Goal: Task Accomplishment & Management: Manage account settings

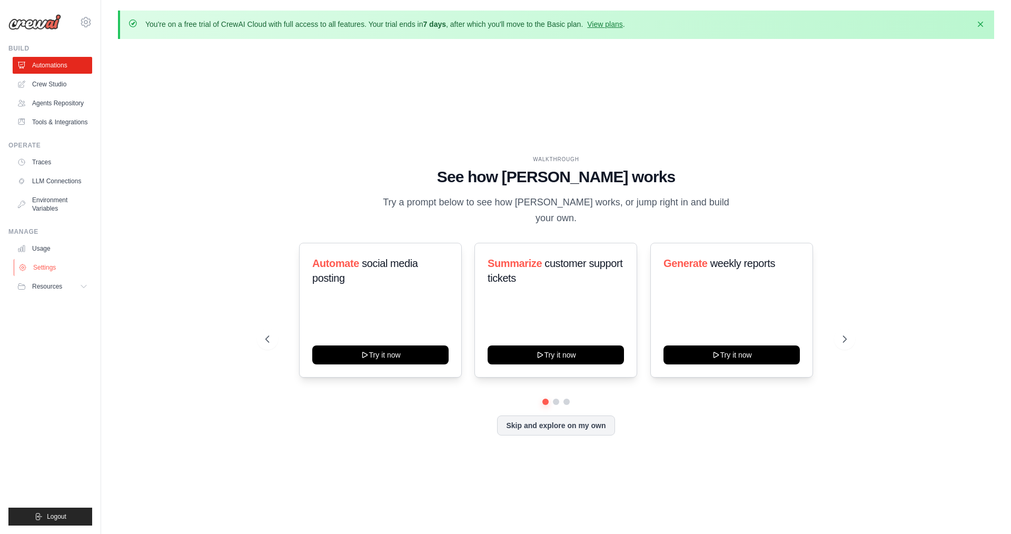
click at [48, 264] on link "Settings" at bounding box center [54, 267] width 80 height 17
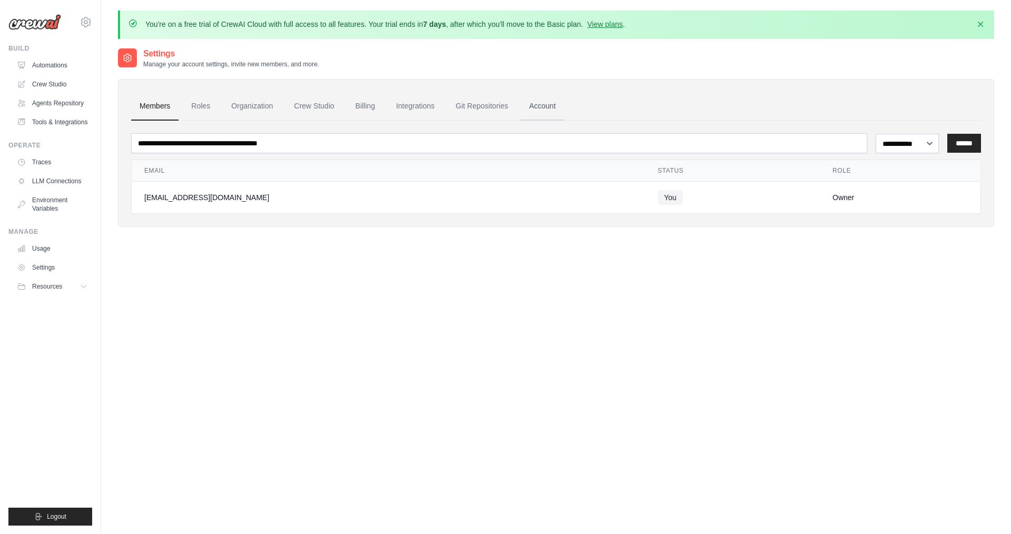
click at [536, 100] on link "Account" at bounding box center [543, 106] width 44 height 28
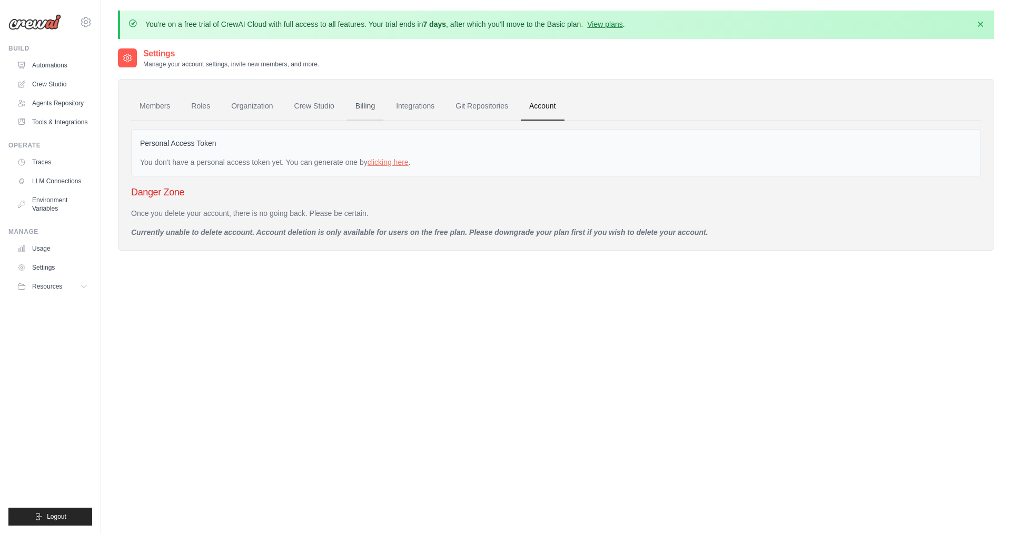
click at [353, 112] on link "Billing" at bounding box center [365, 106] width 36 height 28
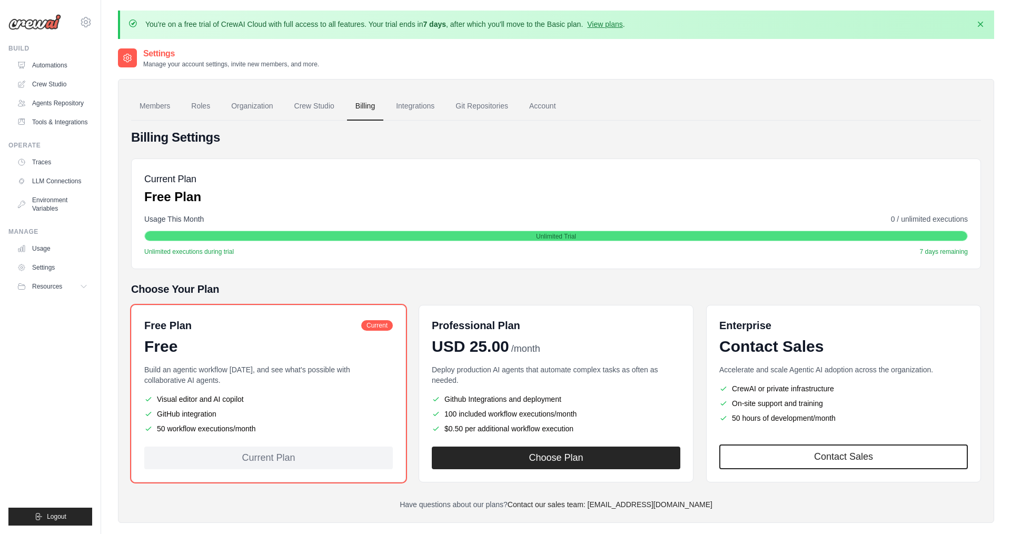
scroll to position [57, 0]
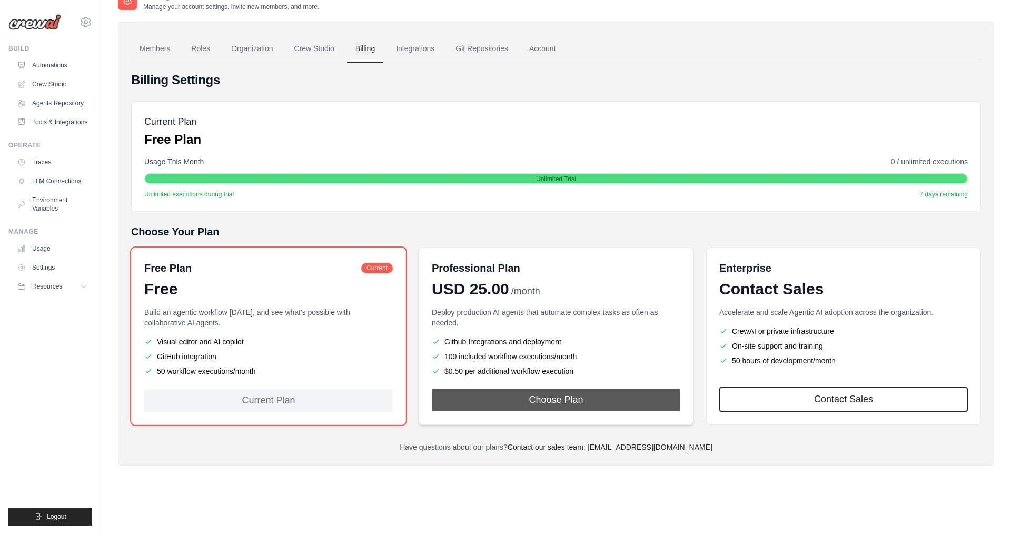
click at [578, 391] on button "Choose Plan" at bounding box center [556, 400] width 249 height 23
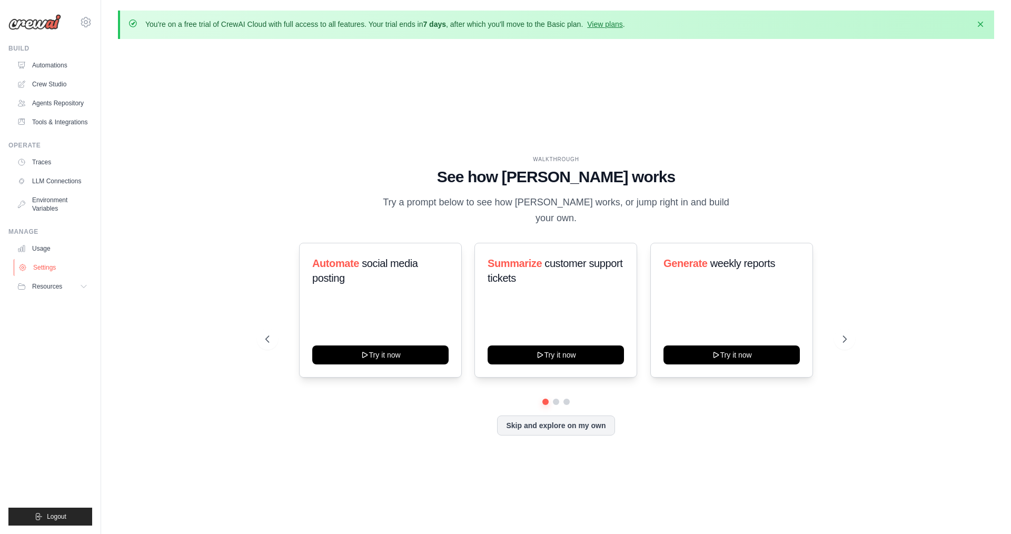
click at [57, 264] on link "Settings" at bounding box center [54, 267] width 80 height 17
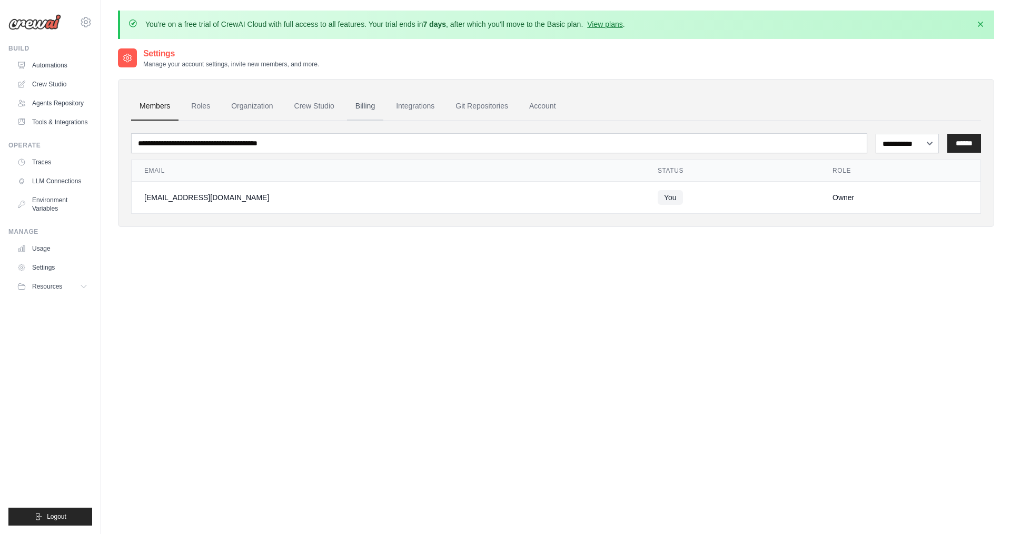
click at [378, 106] on link "Billing" at bounding box center [365, 106] width 36 height 28
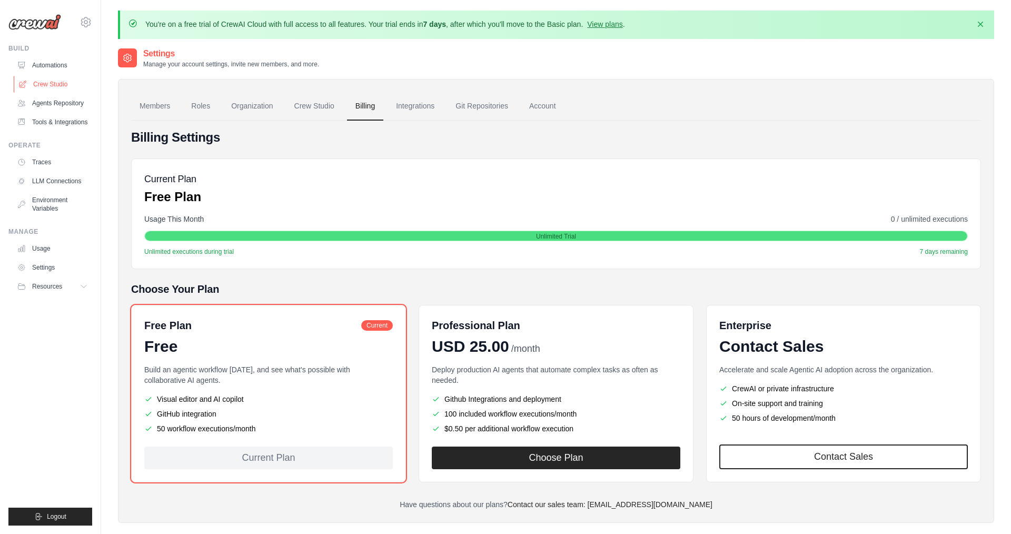
click at [56, 82] on link "Crew Studio" at bounding box center [54, 84] width 80 height 17
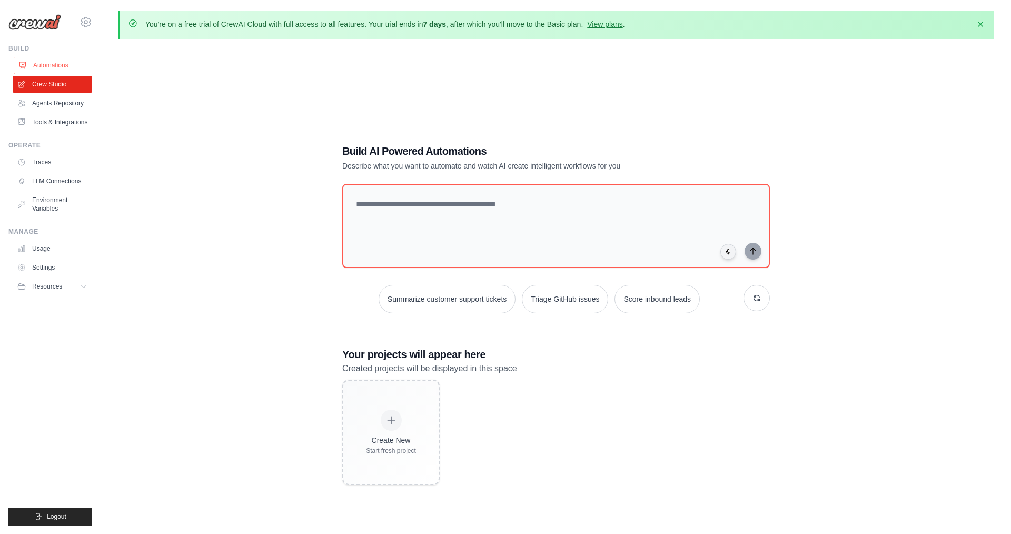
click at [54, 68] on link "Automations" at bounding box center [54, 65] width 80 height 17
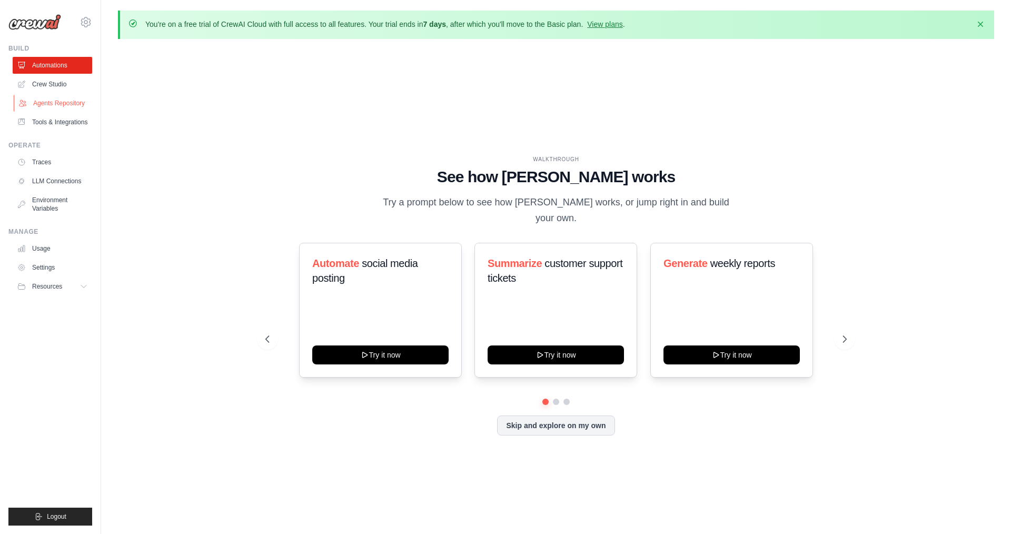
click at [63, 106] on link "Agents Repository" at bounding box center [54, 103] width 80 height 17
